Goal: Book appointment/travel/reservation

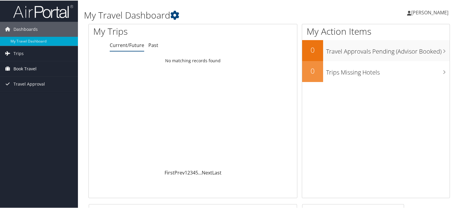
click at [31, 67] on span "Book Travel" at bounding box center [24, 68] width 23 height 15
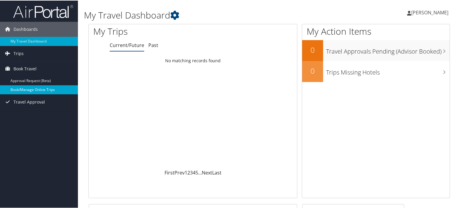
click at [39, 90] on link "Book/Manage Online Trips" at bounding box center [39, 89] width 78 height 9
